Goal: Transaction & Acquisition: Download file/media

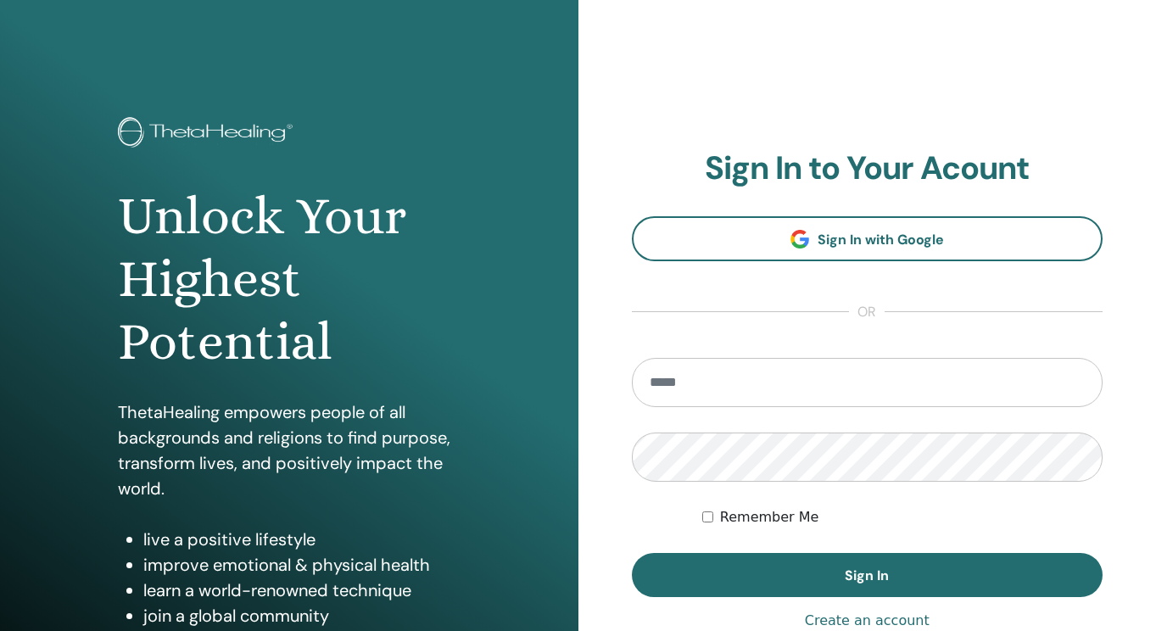
type input "**********"
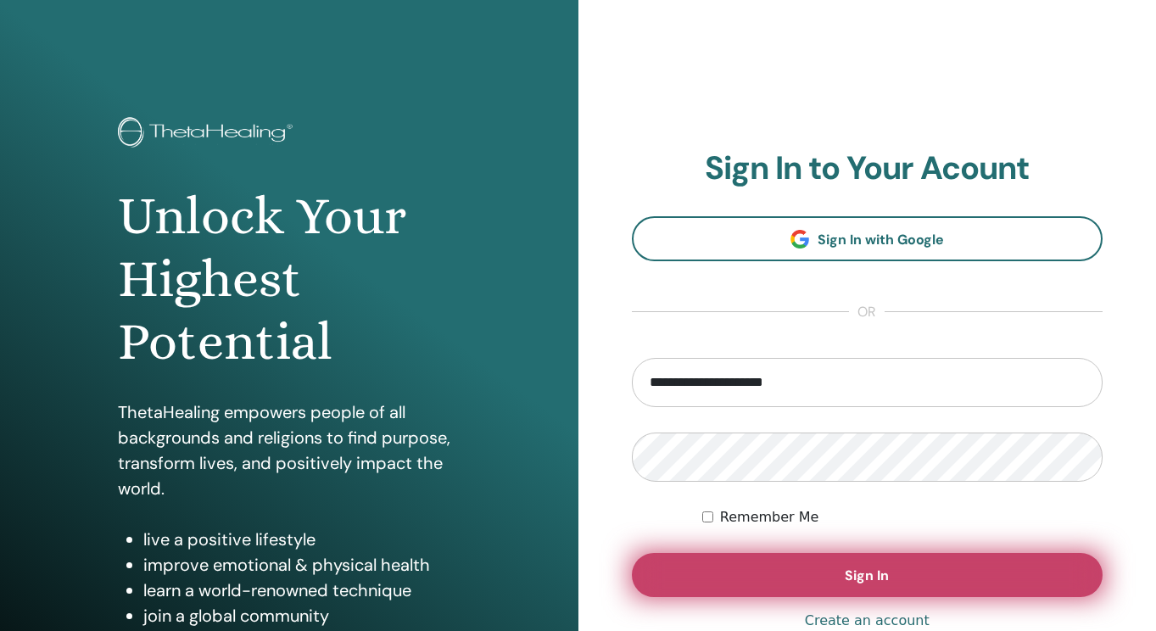
click at [699, 577] on button "Sign In" at bounding box center [868, 575] width 472 height 44
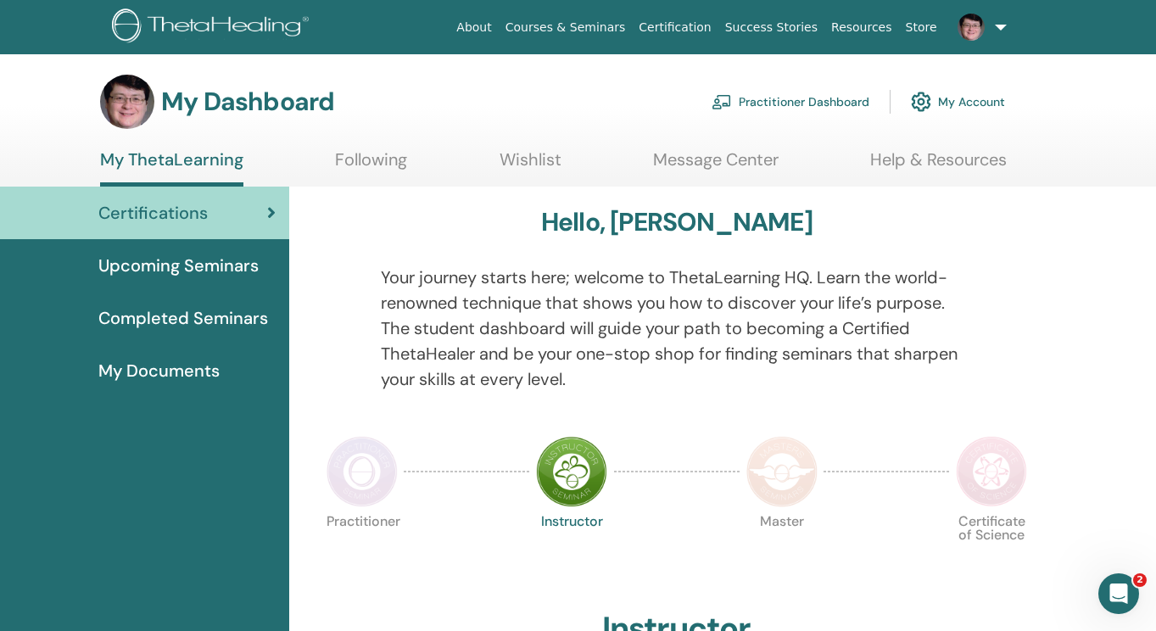
click at [376, 469] on img at bounding box center [362, 471] width 71 height 71
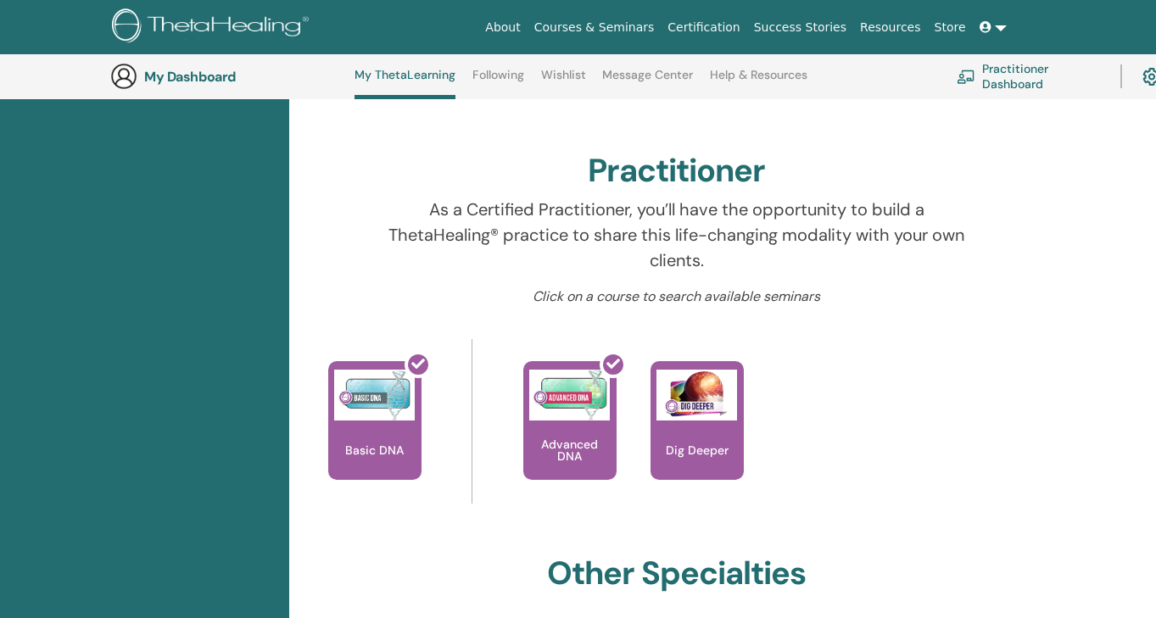
scroll to position [519, 0]
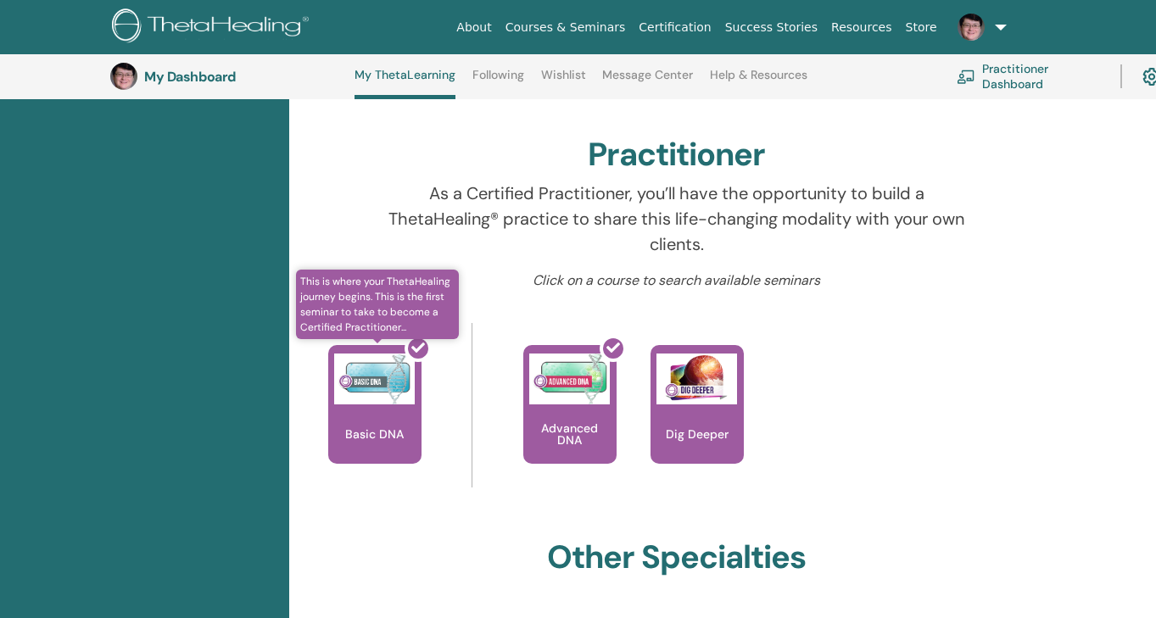
click at [381, 431] on div at bounding box center [385, 411] width 93 height 153
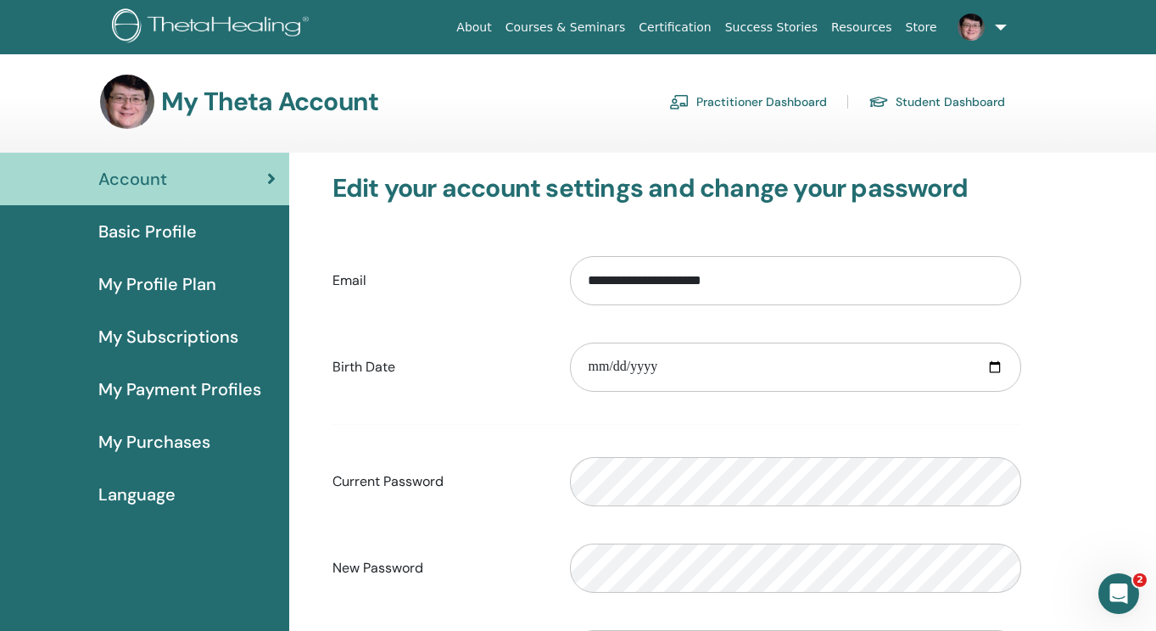
click at [159, 287] on span "My Profile Plan" at bounding box center [157, 283] width 118 height 25
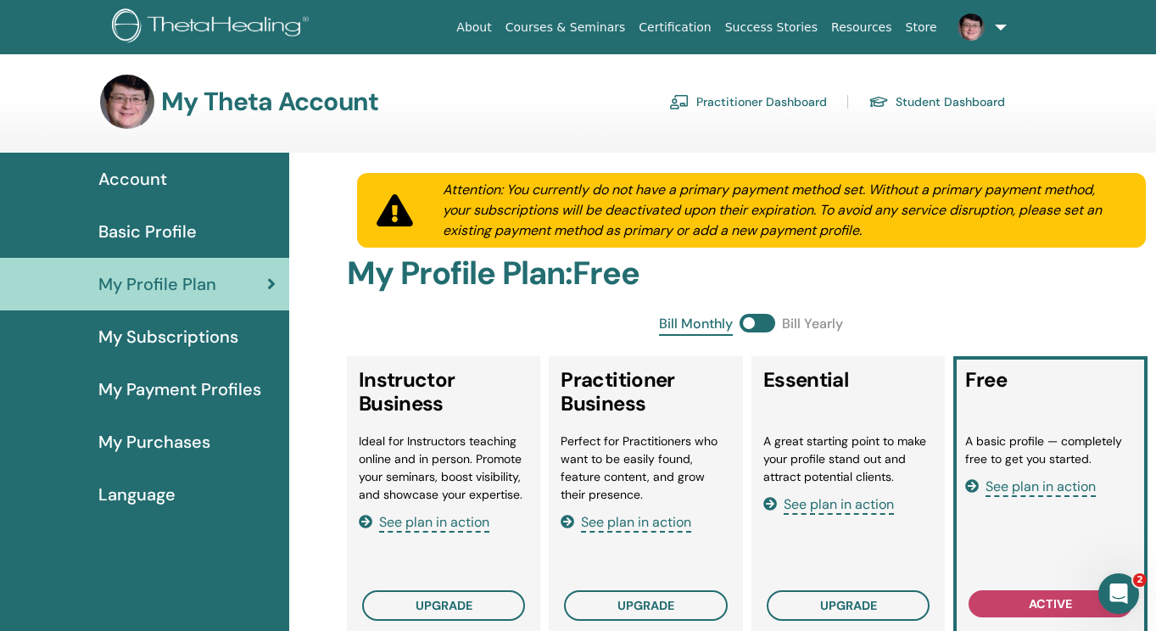
click at [210, 339] on span "My Subscriptions" at bounding box center [168, 336] width 140 height 25
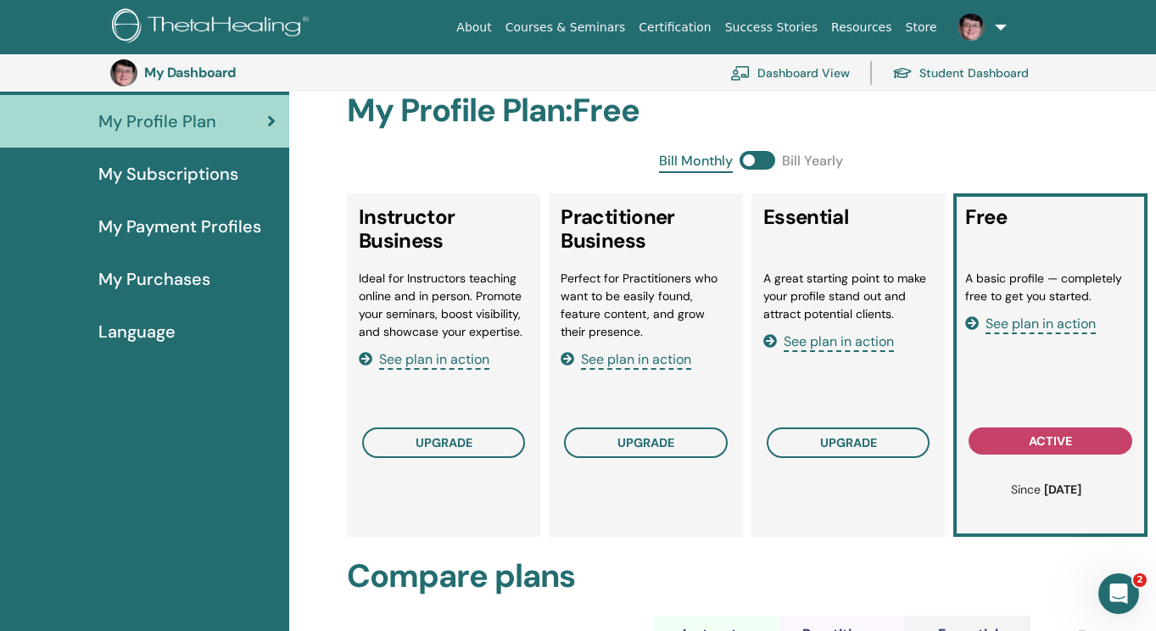
scroll to position [158, 0]
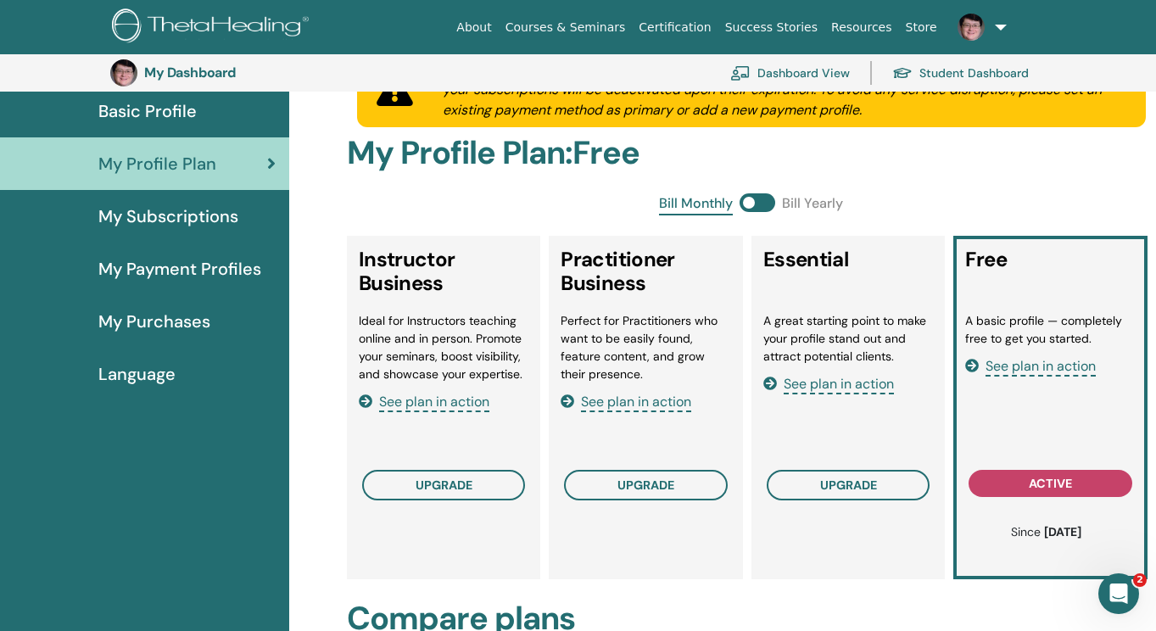
click at [199, 322] on span "My Purchases" at bounding box center [154, 321] width 112 height 25
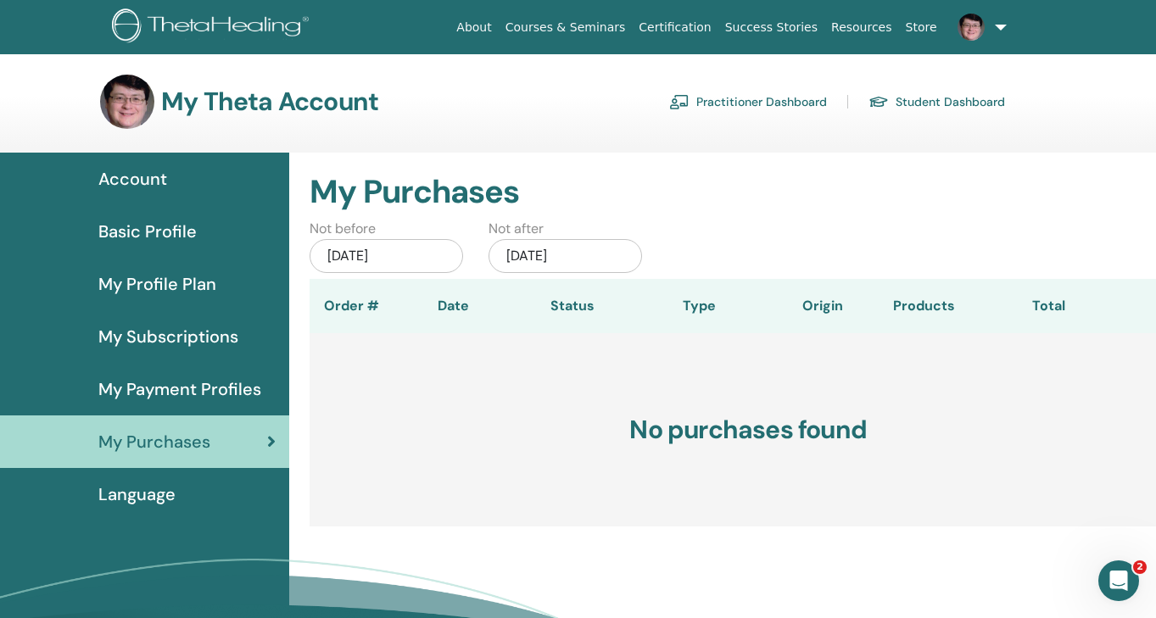
click at [154, 187] on span "Account" at bounding box center [132, 178] width 69 height 25
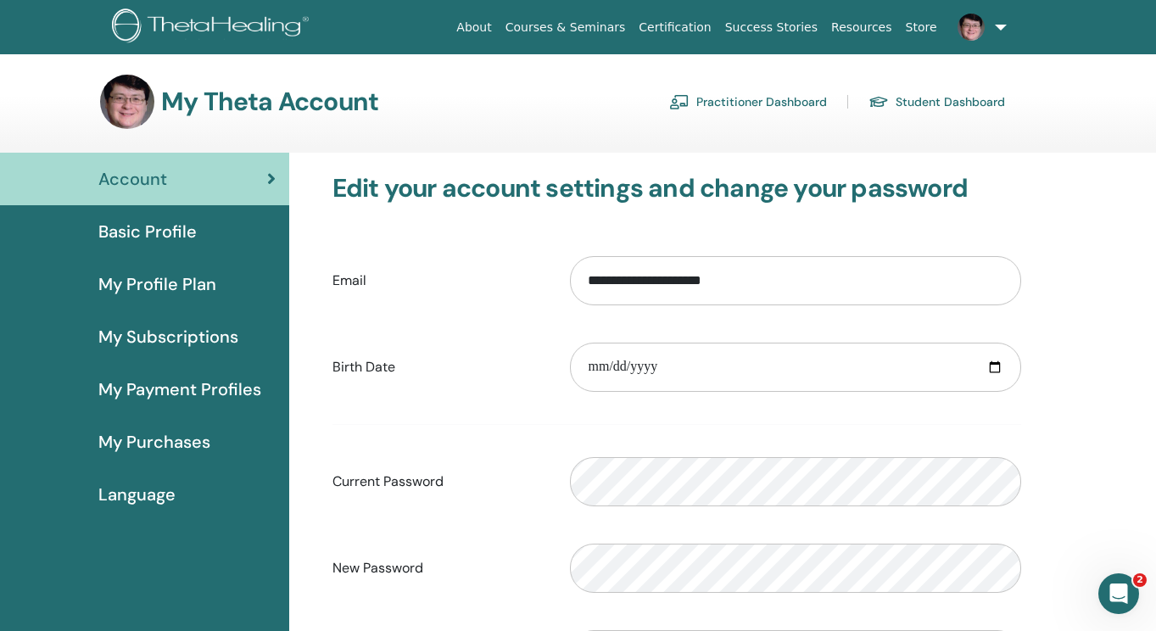
click at [993, 27] on link at bounding box center [979, 27] width 70 height 54
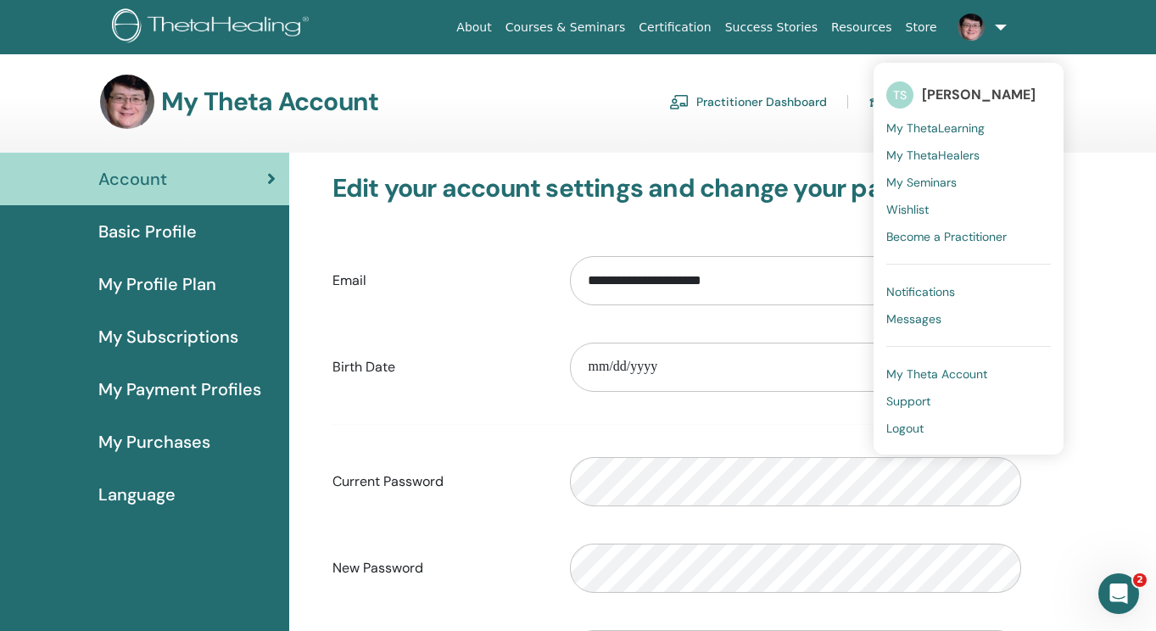
click at [936, 289] on span "Notifications" at bounding box center [921, 291] width 69 height 15
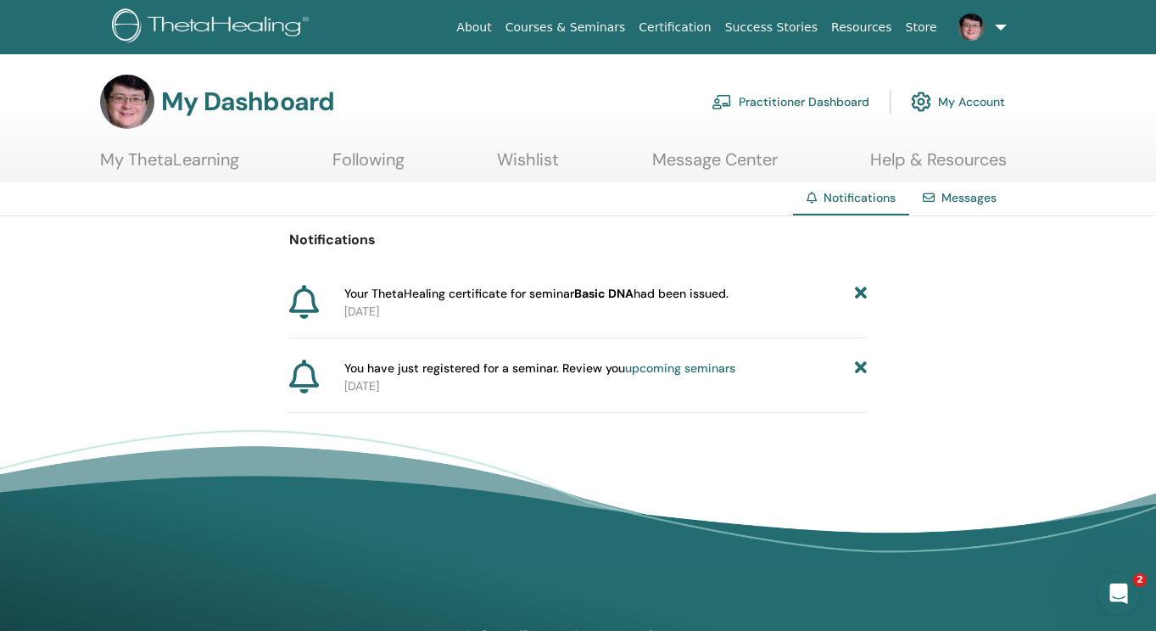
click at [997, 26] on link at bounding box center [979, 27] width 70 height 54
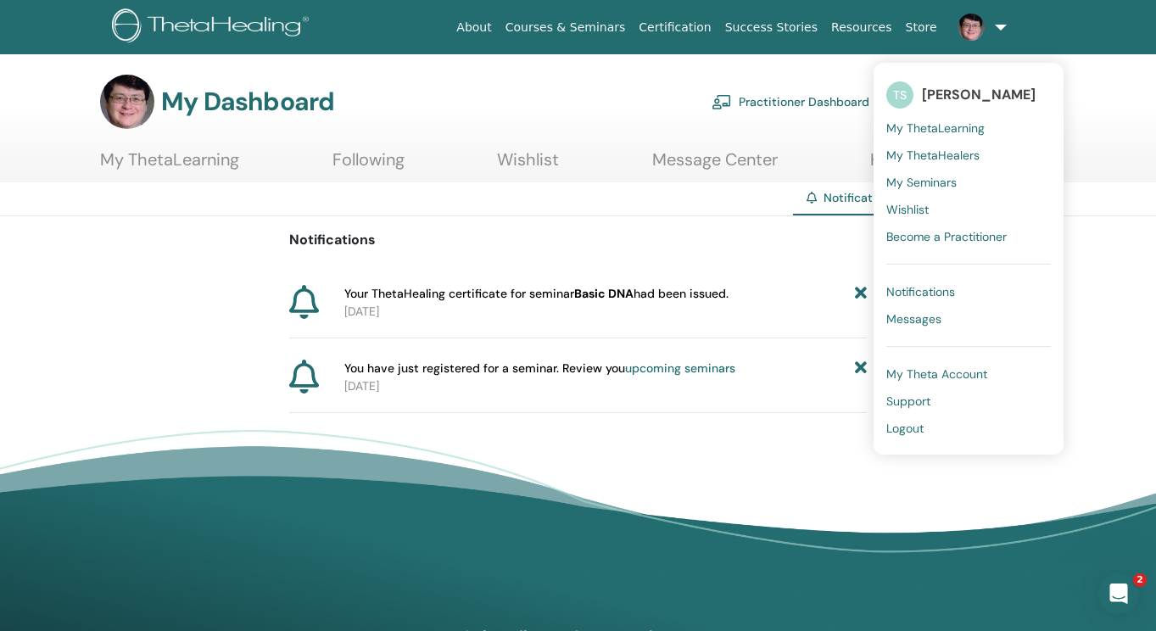
click at [921, 372] on span "My Theta Account" at bounding box center [937, 374] width 101 height 15
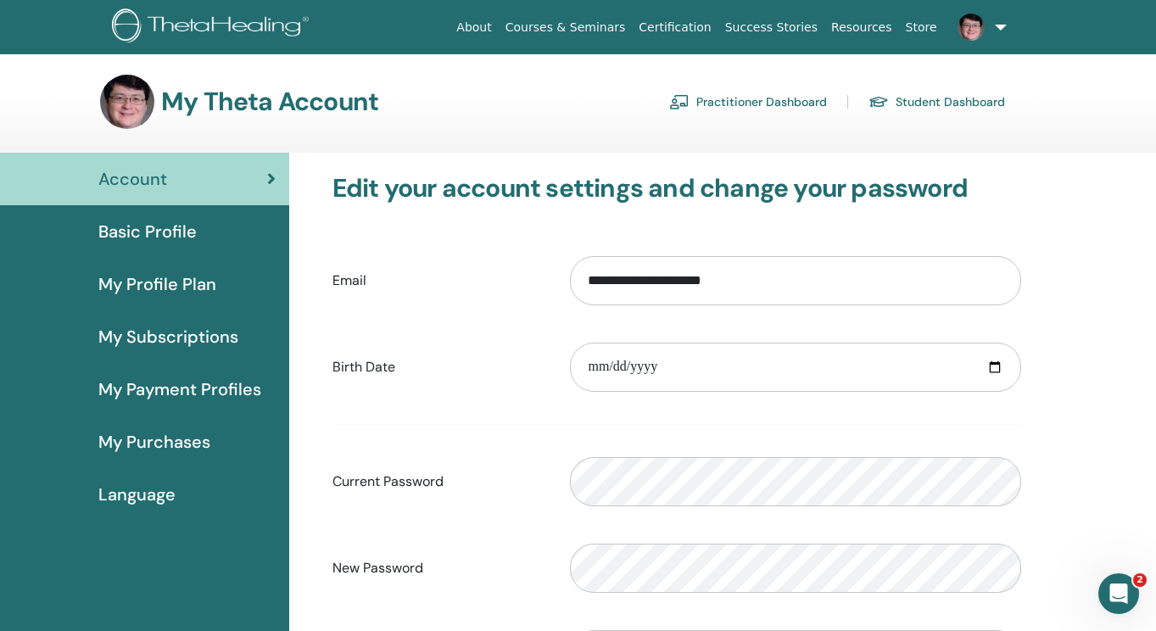
click at [1003, 36] on link at bounding box center [979, 27] width 70 height 54
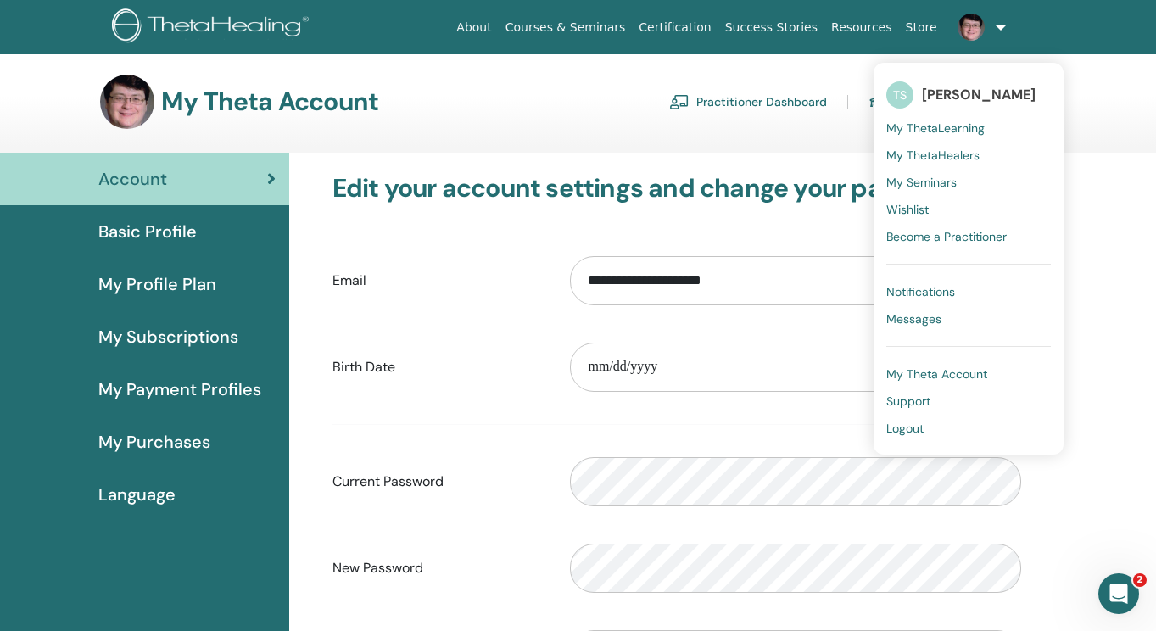
click at [922, 316] on span "Messages" at bounding box center [914, 318] width 55 height 15
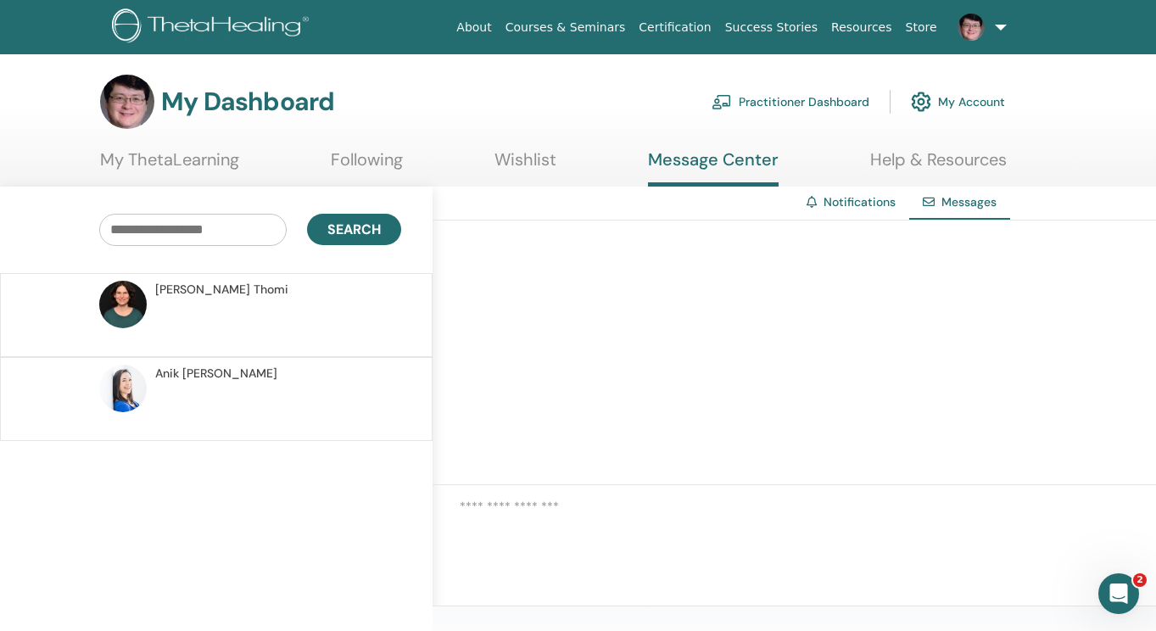
click at [188, 374] on span "Anik Malenfant" at bounding box center [216, 374] width 122 height 18
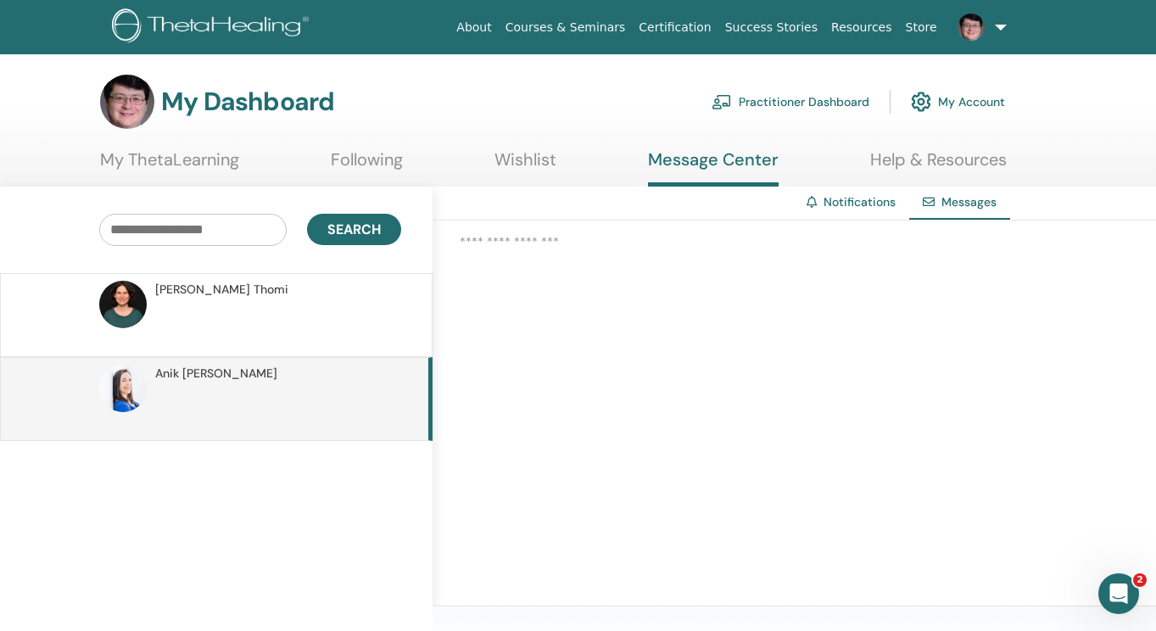
click at [188, 374] on span "Anik Malenfant" at bounding box center [216, 374] width 122 height 18
click at [563, 261] on p "Instructor" at bounding box center [583, 261] width 137 height 20
drag, startPoint x: 563, startPoint y: 261, endPoint x: 551, endPoint y: 243, distance: 22.6
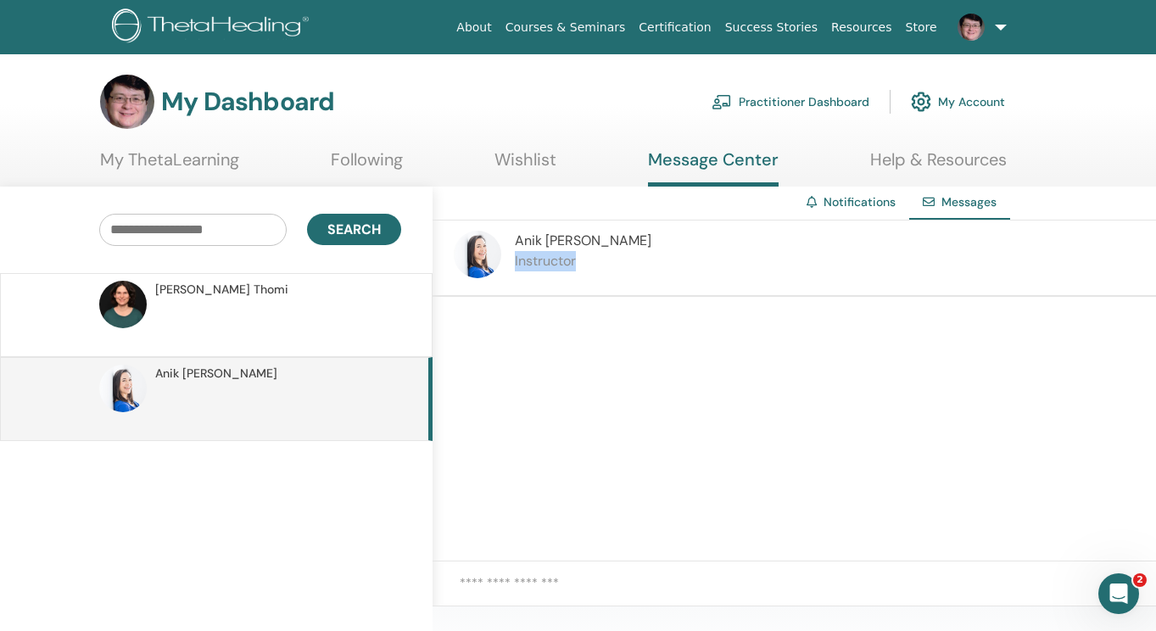
drag, startPoint x: 551, startPoint y: 243, endPoint x: 585, endPoint y: 367, distance: 129.2
click at [585, 367] on div at bounding box center [795, 429] width 724 height 265
click at [579, 245] on span "Anik Malenfant" at bounding box center [583, 241] width 137 height 18
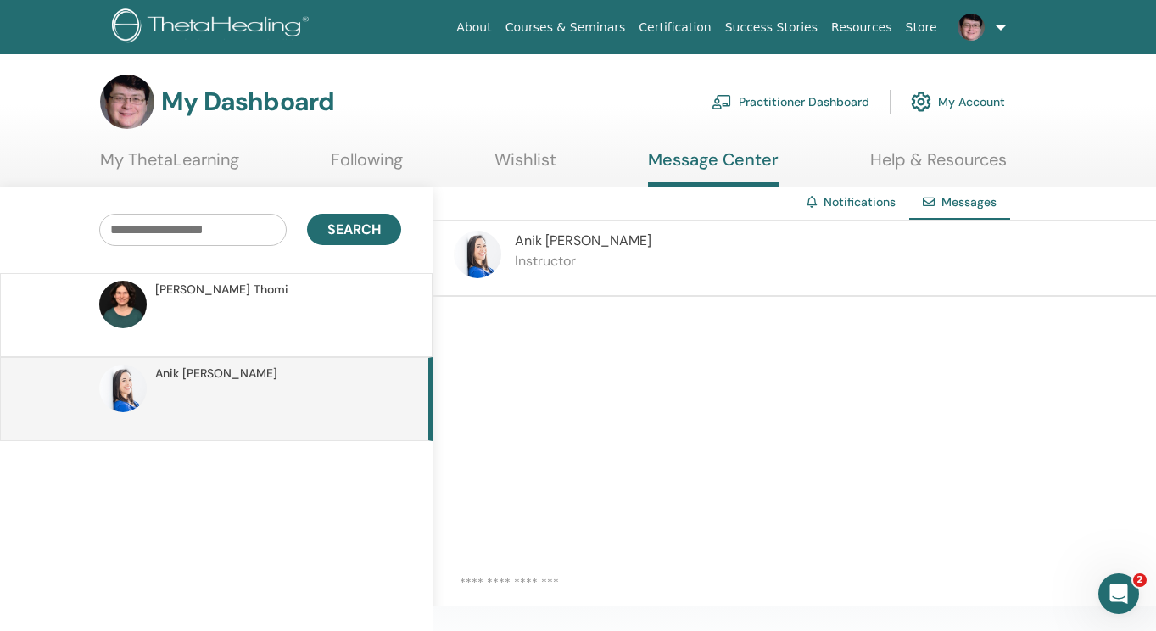
drag, startPoint x: 579, startPoint y: 245, endPoint x: 595, endPoint y: 395, distance: 151.0
click at [595, 395] on div at bounding box center [795, 429] width 724 height 265
click at [1001, 30] on link at bounding box center [979, 27] width 70 height 54
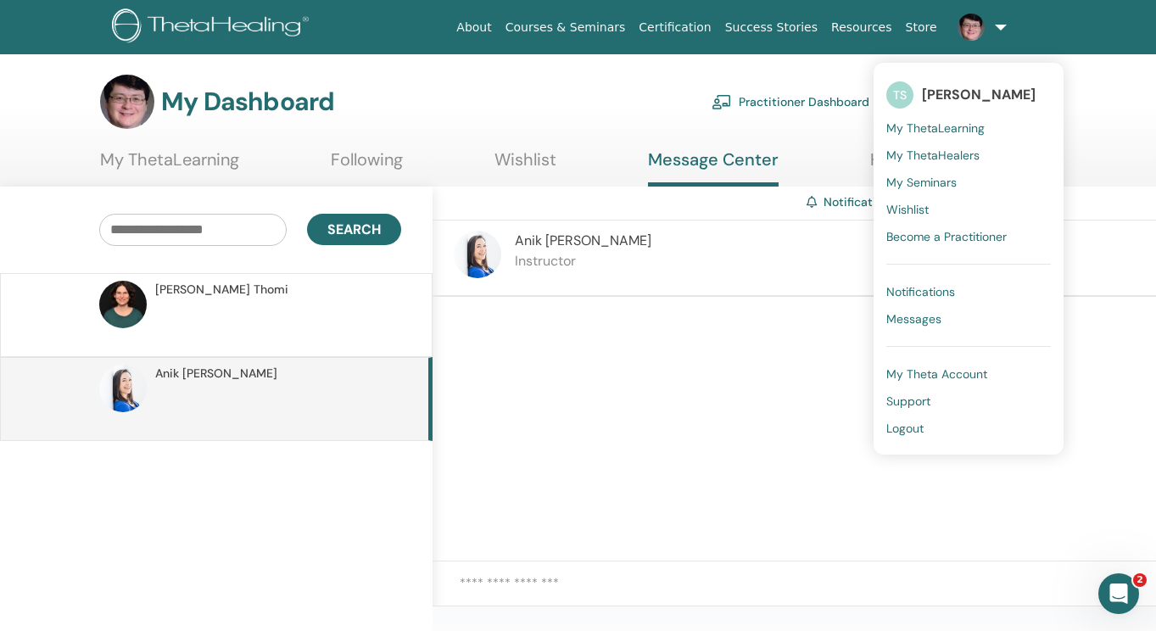
click at [941, 179] on span "My Seminars" at bounding box center [922, 182] width 70 height 15
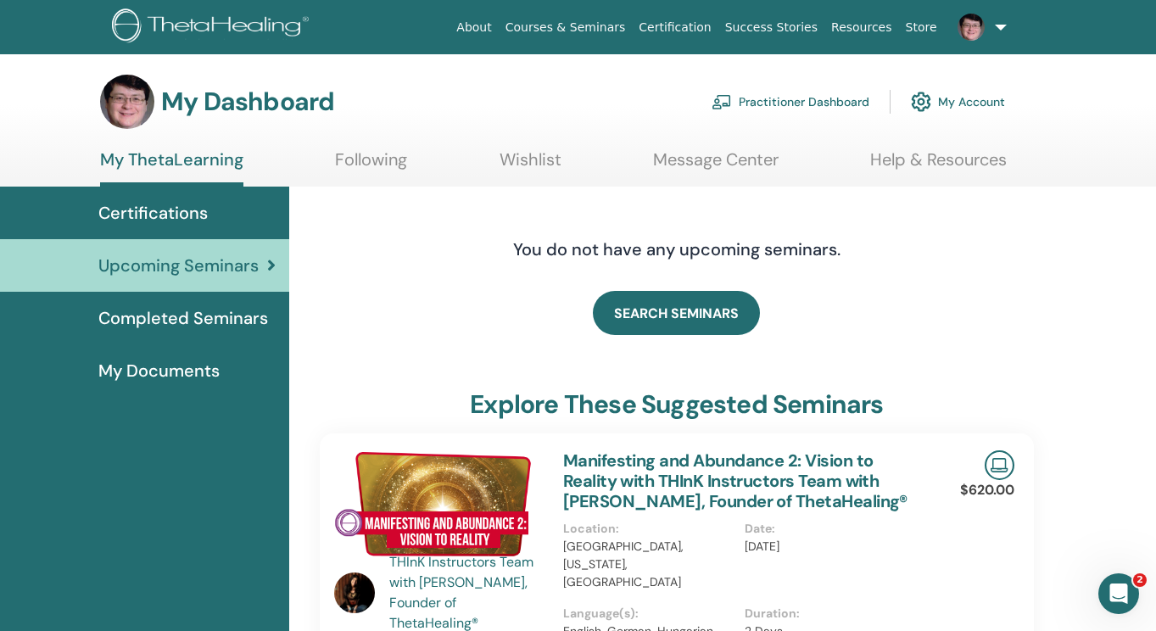
click at [255, 311] on span "Completed Seminars" at bounding box center [183, 317] width 170 height 25
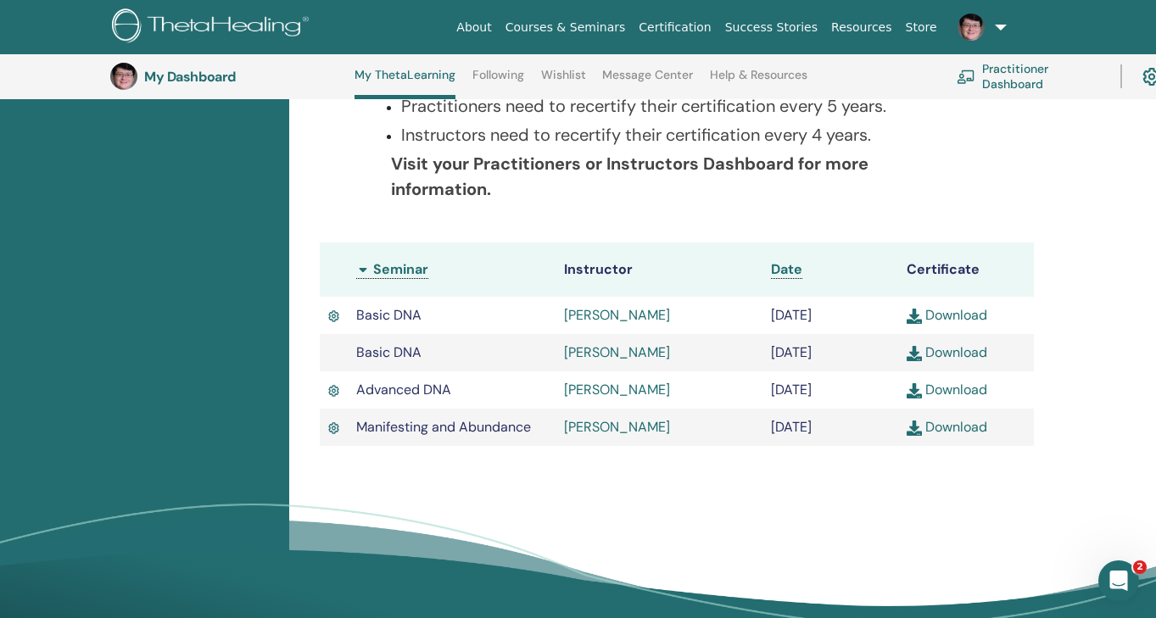
scroll to position [365, 0]
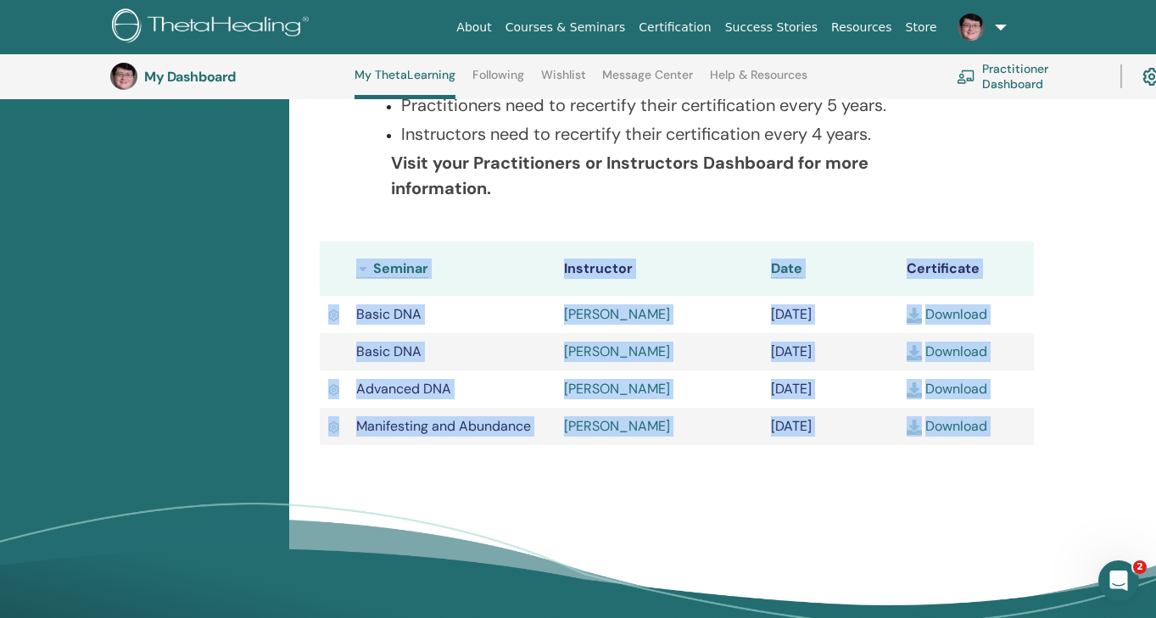
drag, startPoint x: 516, startPoint y: 535, endPoint x: 540, endPoint y: 506, distance: 38.6
click at [540, 506] on body "About Courses & Seminars Certification Success Stories Resources Store TS [PERS…" at bounding box center [578, 349] width 1156 height 1429
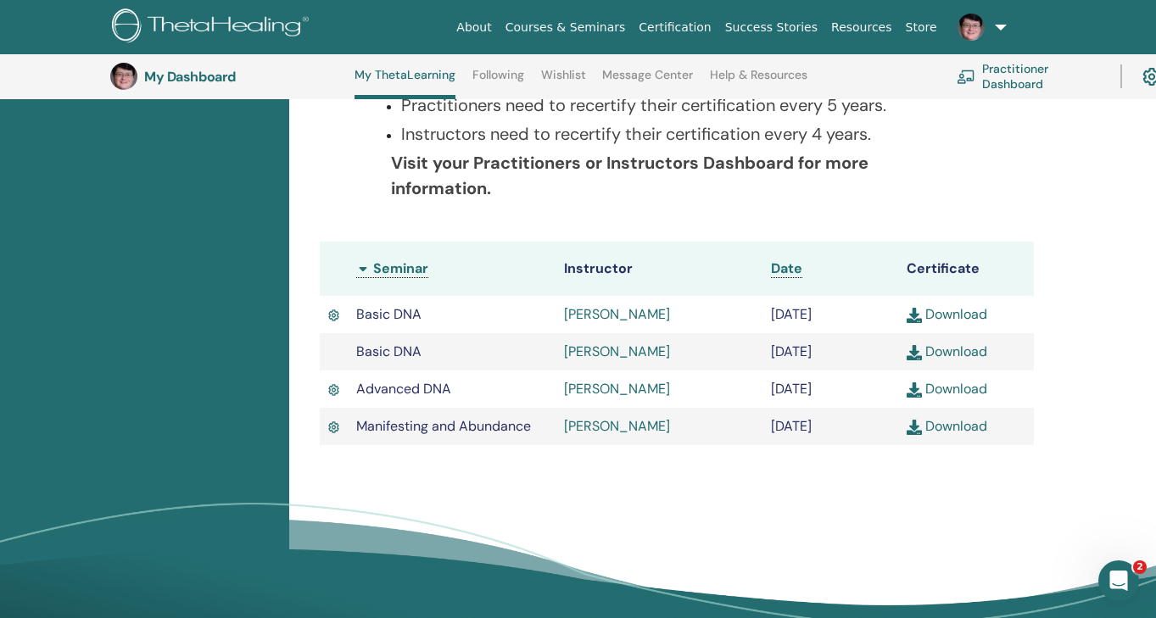
drag, startPoint x: 540, startPoint y: 506, endPoint x: 706, endPoint y: 537, distance: 168.4
click at [937, 358] on link "Download" at bounding box center [947, 352] width 81 height 18
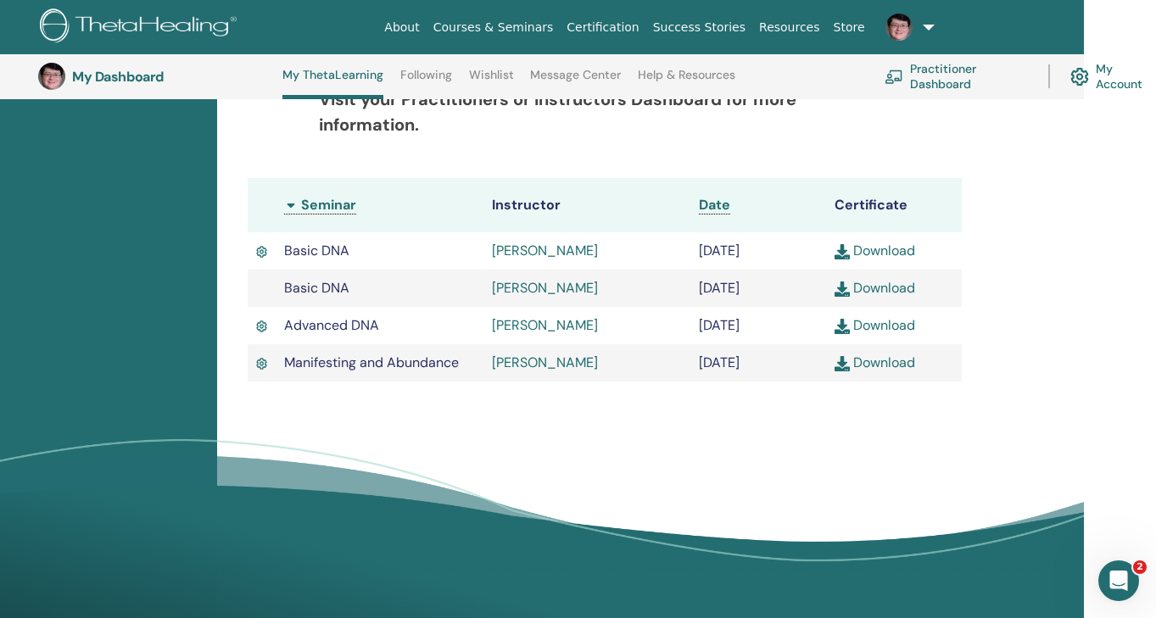
scroll to position [535, 72]
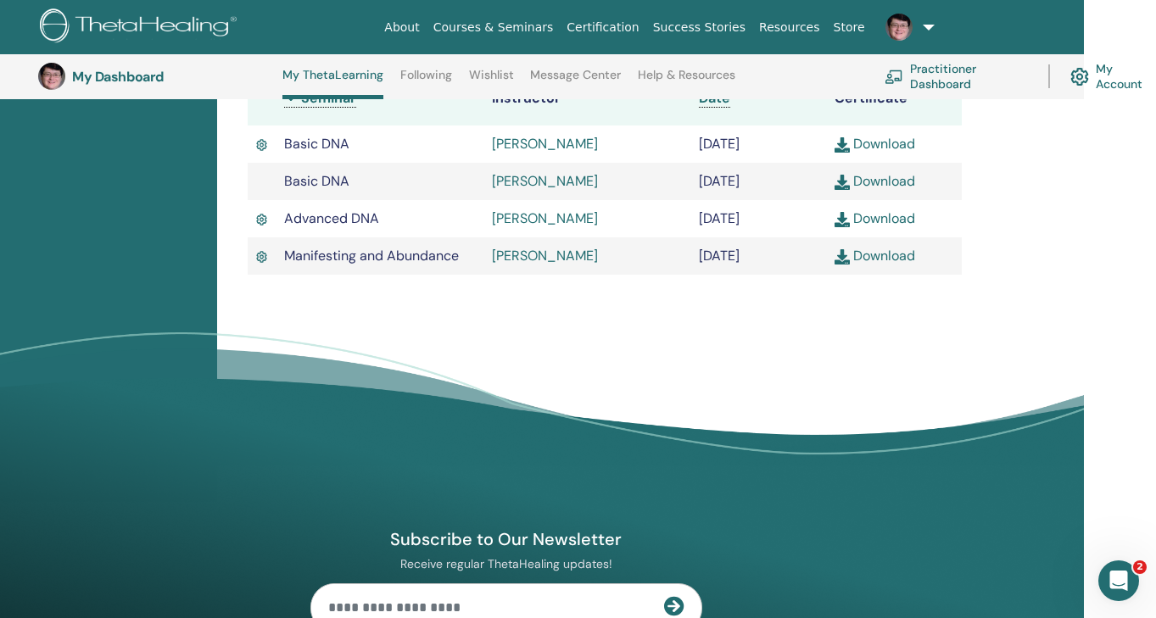
click at [876, 227] on link "Download" at bounding box center [875, 219] width 81 height 18
click at [871, 265] on link "Download" at bounding box center [875, 256] width 81 height 18
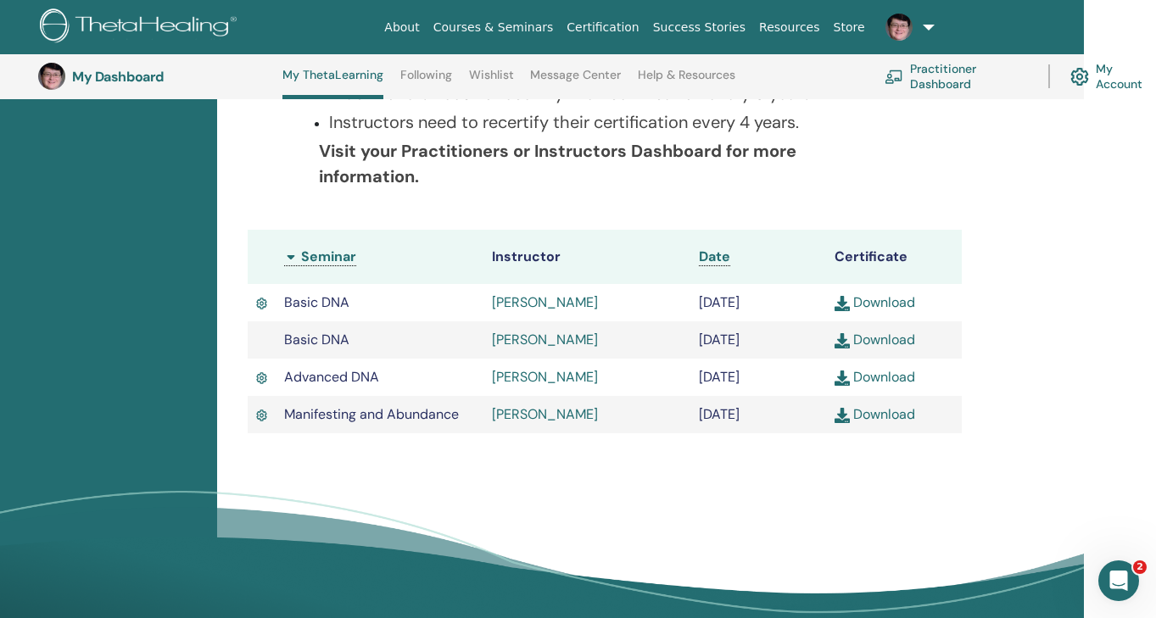
scroll to position [366, 72]
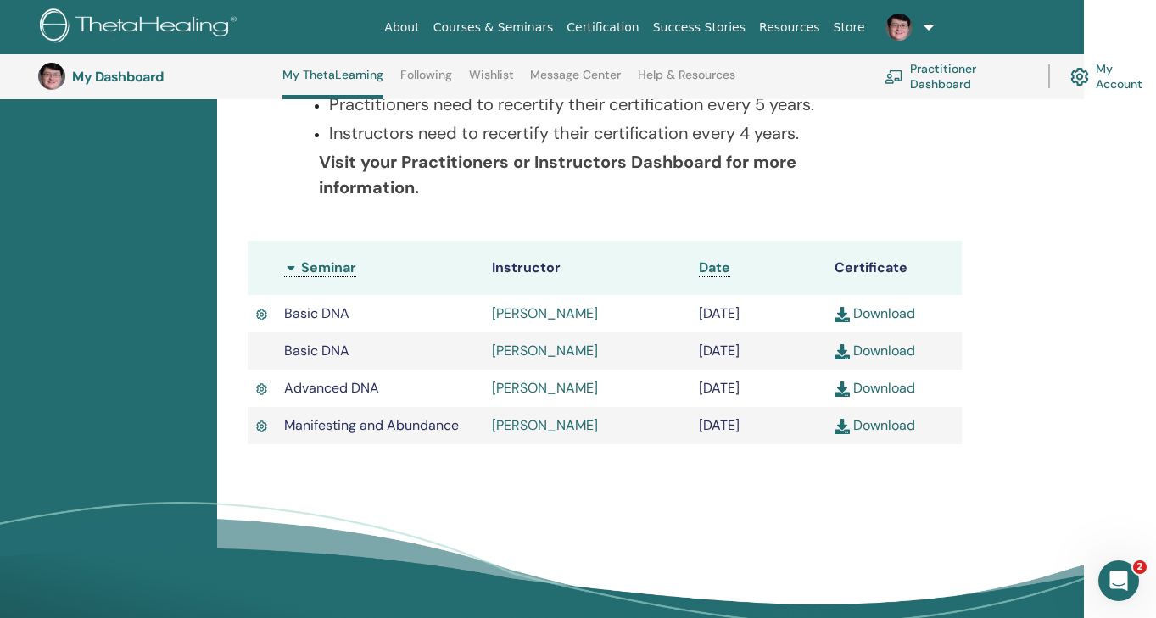
click at [879, 309] on link "Download" at bounding box center [875, 314] width 81 height 18
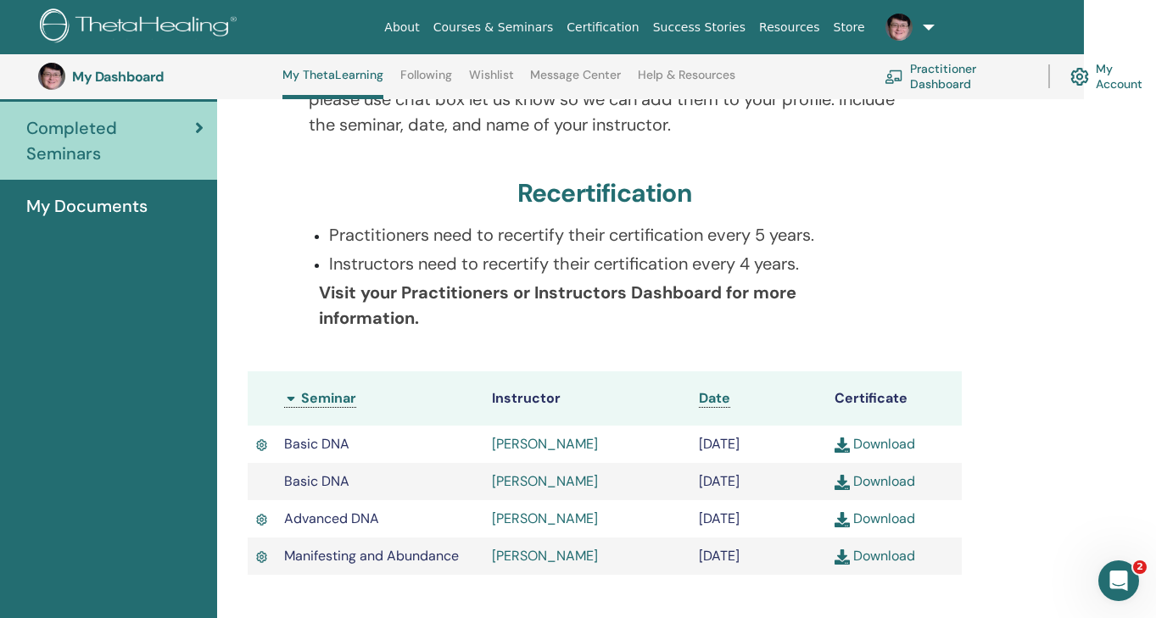
scroll to position [238, 72]
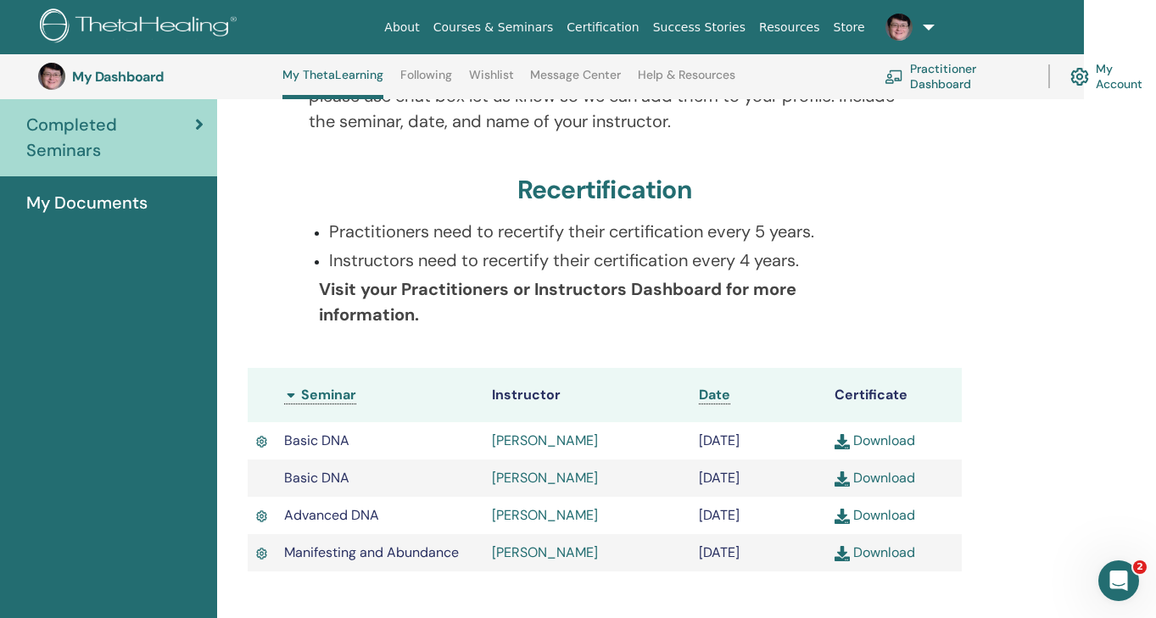
click at [937, 34] on link at bounding box center [907, 27] width 70 height 54
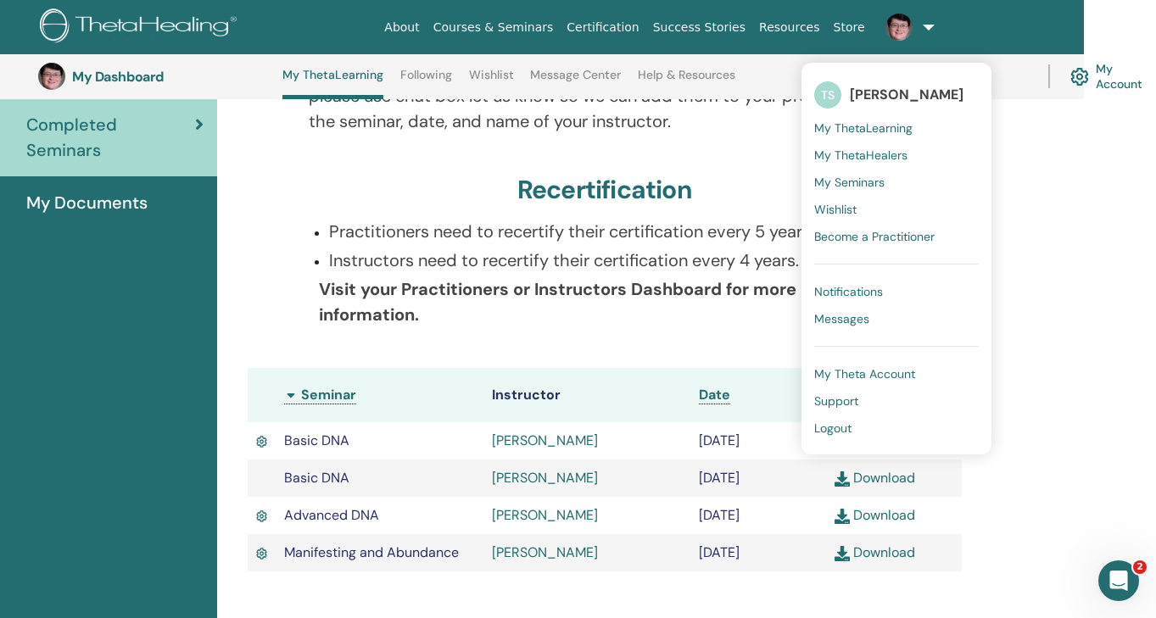
click at [842, 431] on span "Logout" at bounding box center [832, 428] width 37 height 15
